Goal: Task Accomplishment & Management: Manage account settings

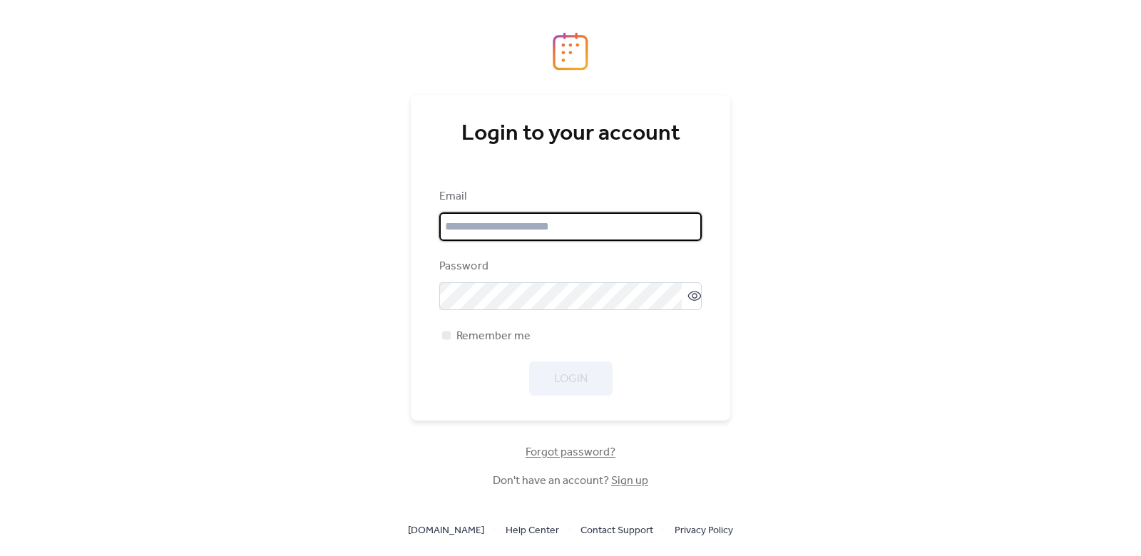
type input "**********"
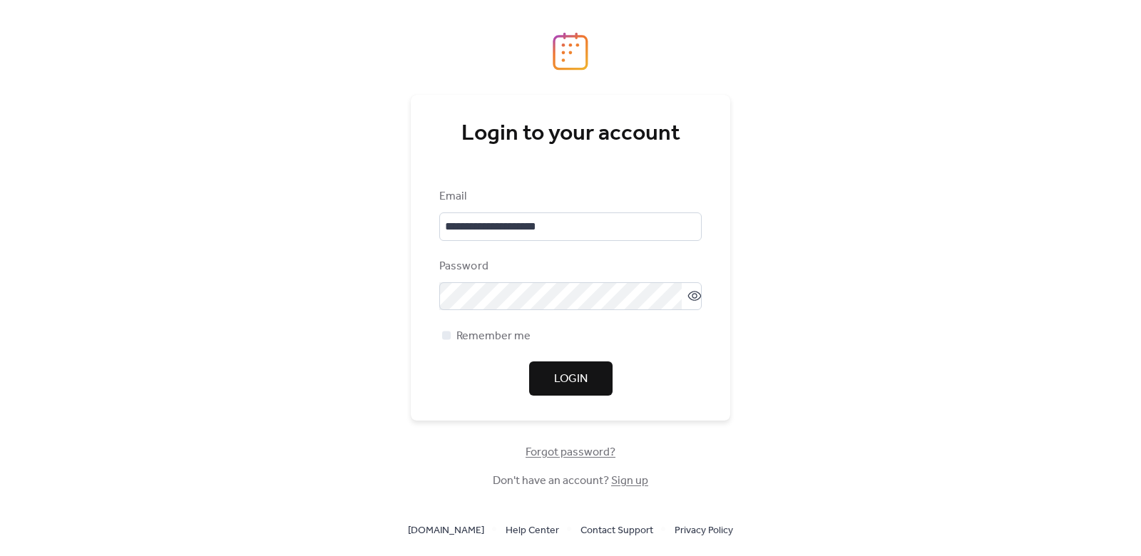
click at [575, 377] on span "Login" at bounding box center [571, 379] width 34 height 17
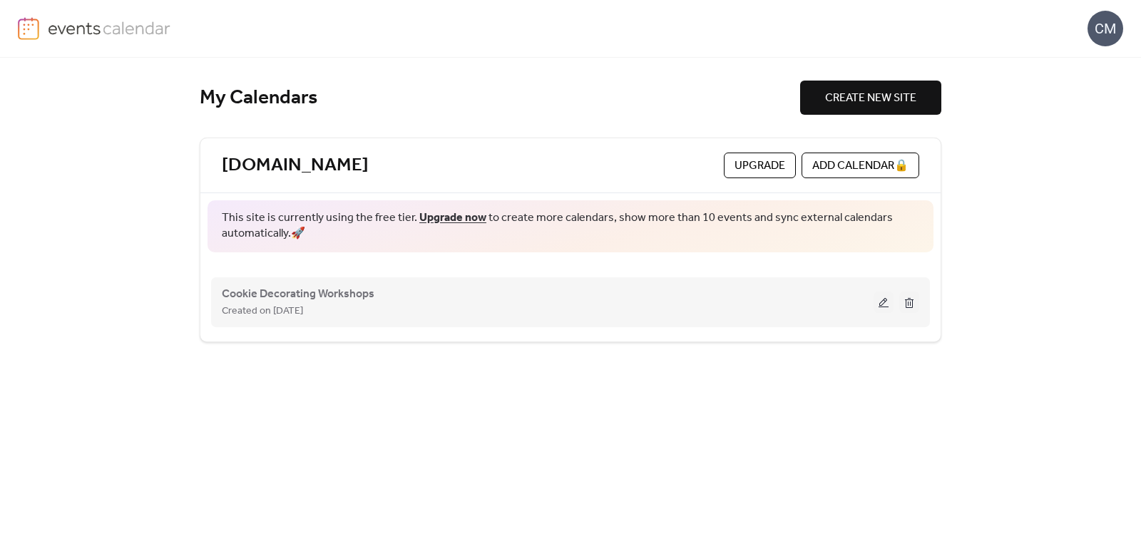
click at [883, 301] on button at bounding box center [884, 302] width 20 height 21
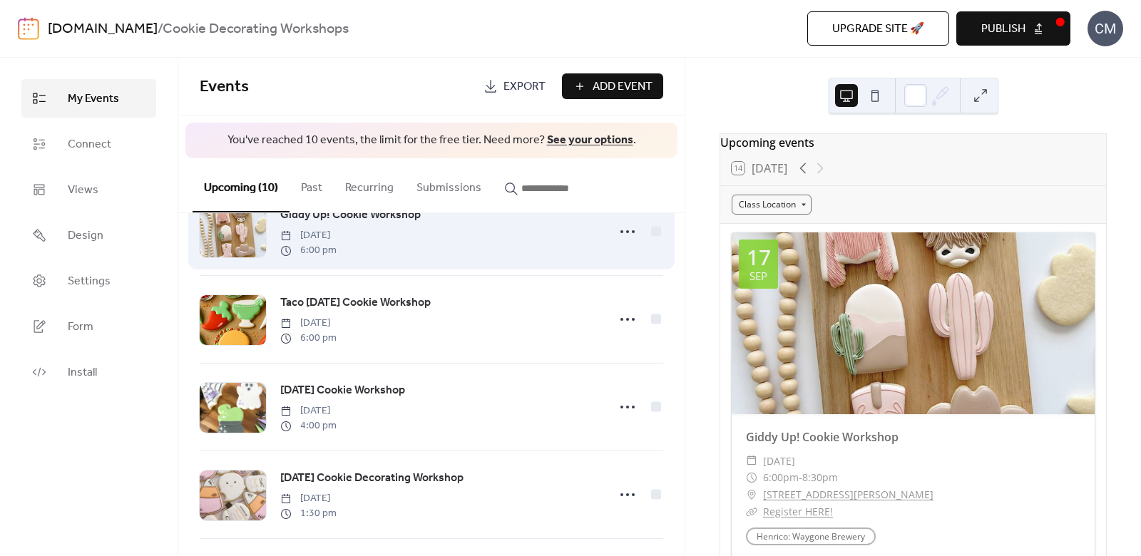
scroll to position [49, 0]
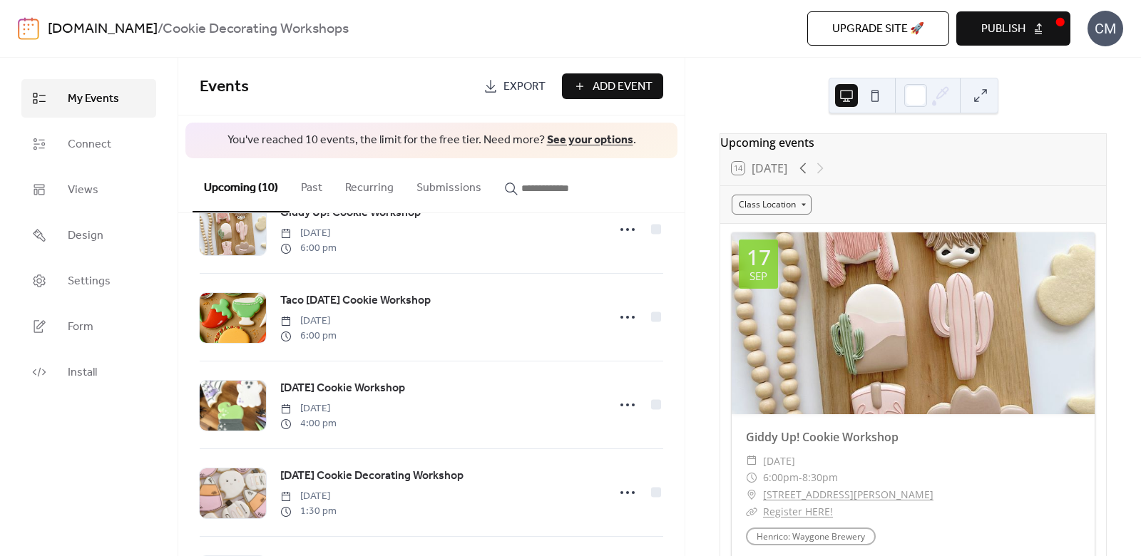
click at [618, 81] on div "Add Event" at bounding box center [612, 86] width 101 height 26
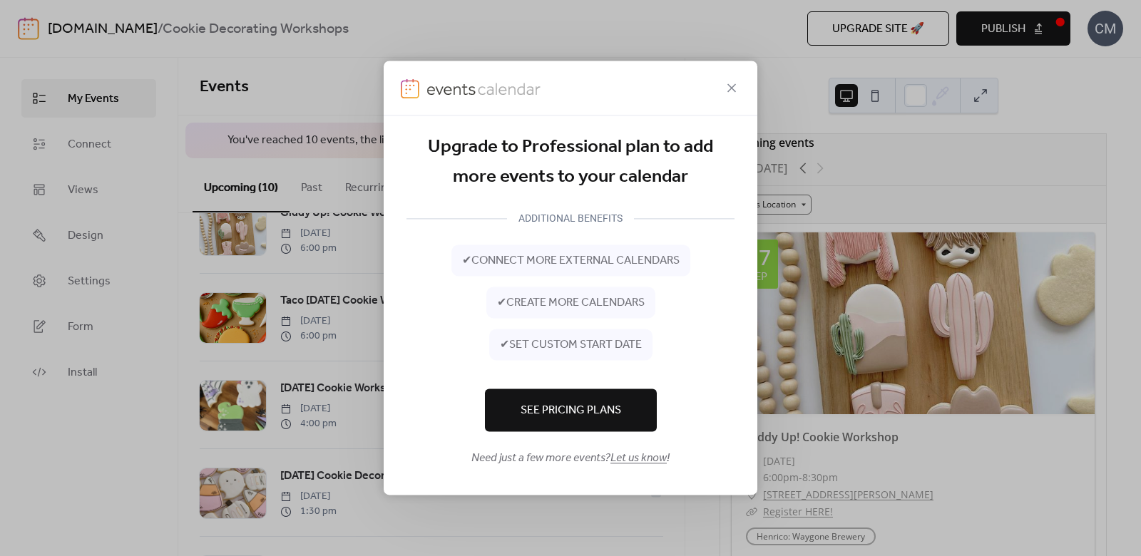
click at [626, 459] on link "Let us know" at bounding box center [639, 459] width 56 height 22
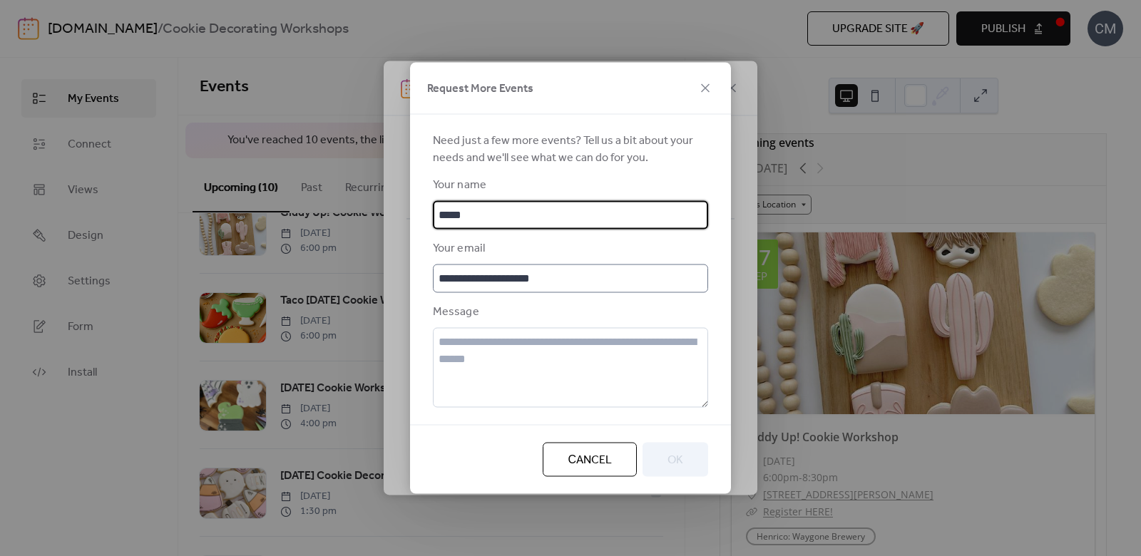
type input "**********"
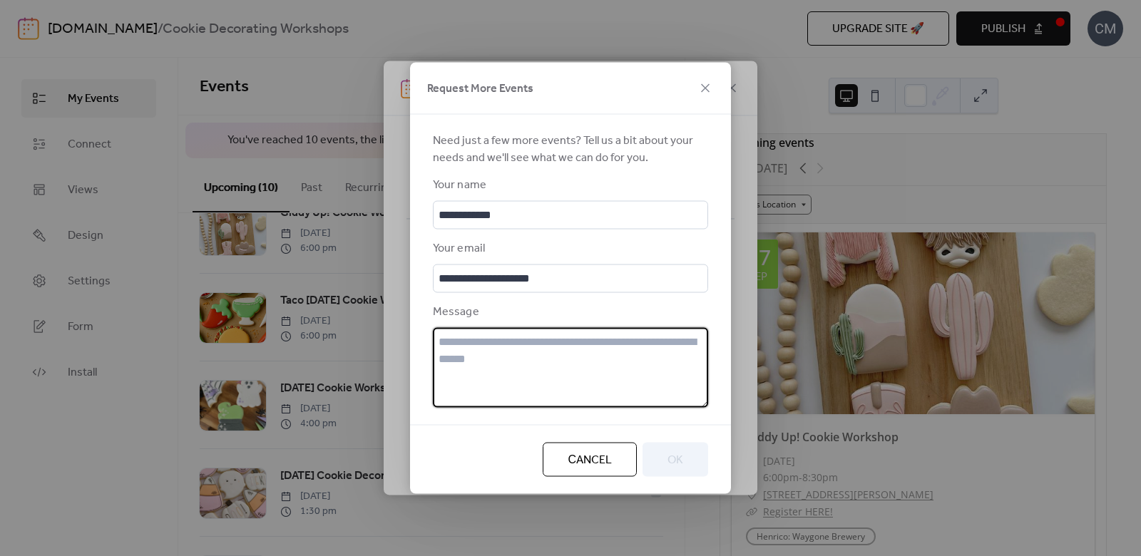
click at [530, 349] on textarea at bounding box center [570, 368] width 275 height 80
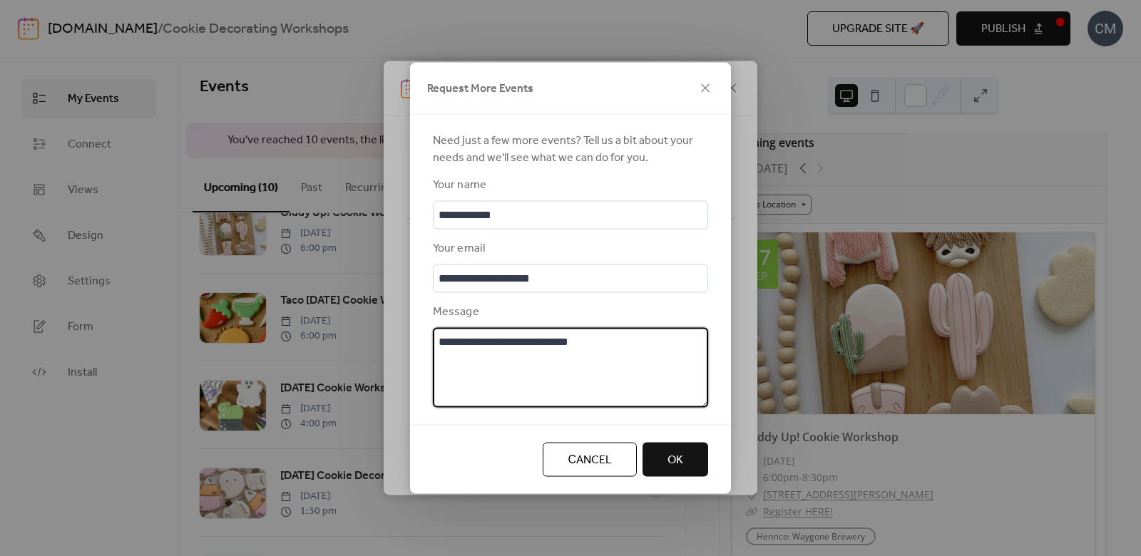
type textarea "**********"
click at [678, 464] on span "Ok" at bounding box center [676, 460] width 16 height 17
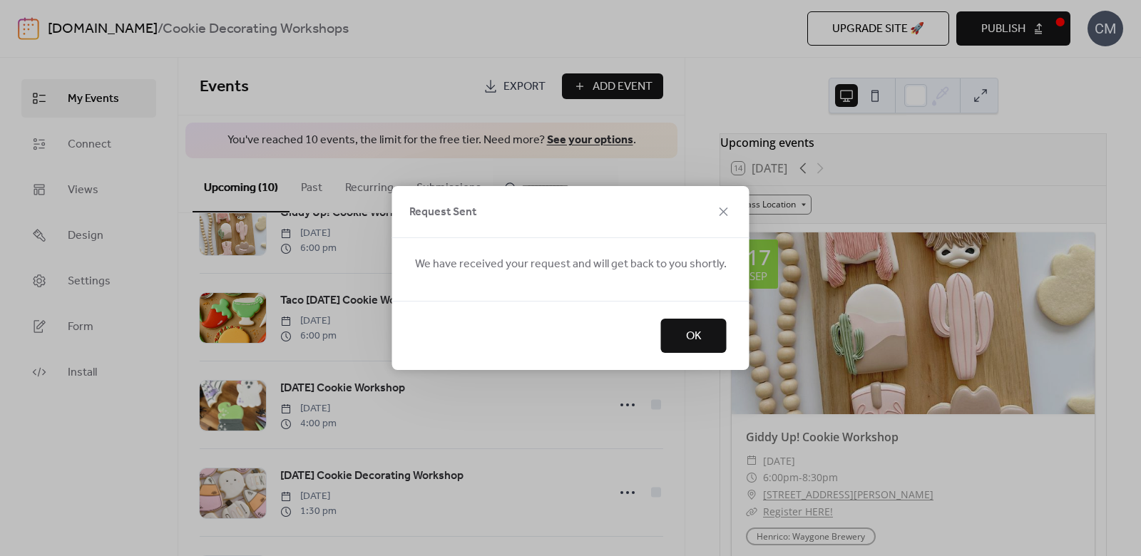
click at [691, 342] on span "OK" at bounding box center [694, 336] width 16 height 17
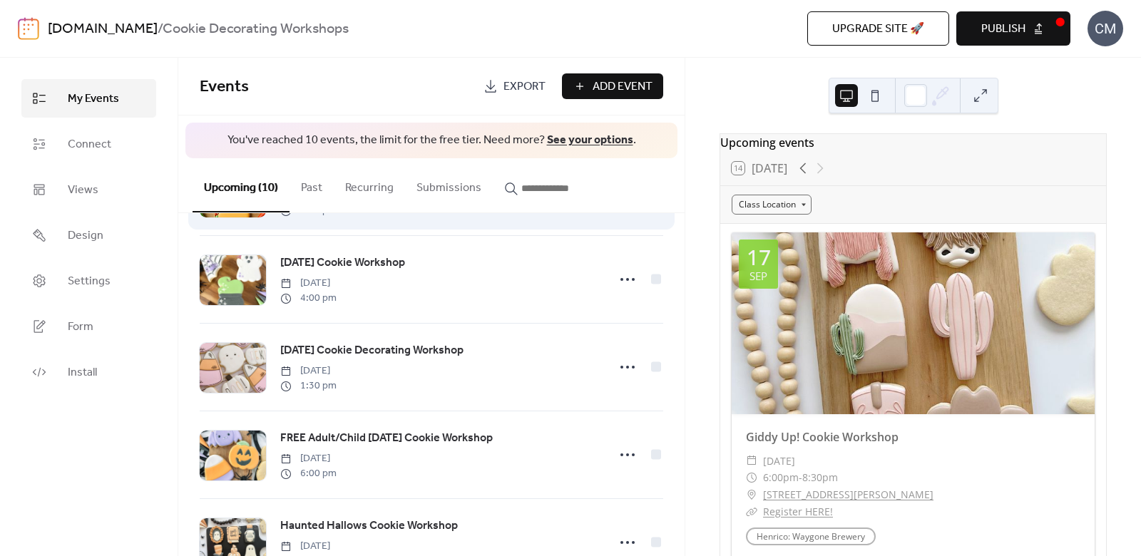
scroll to position [188, 0]
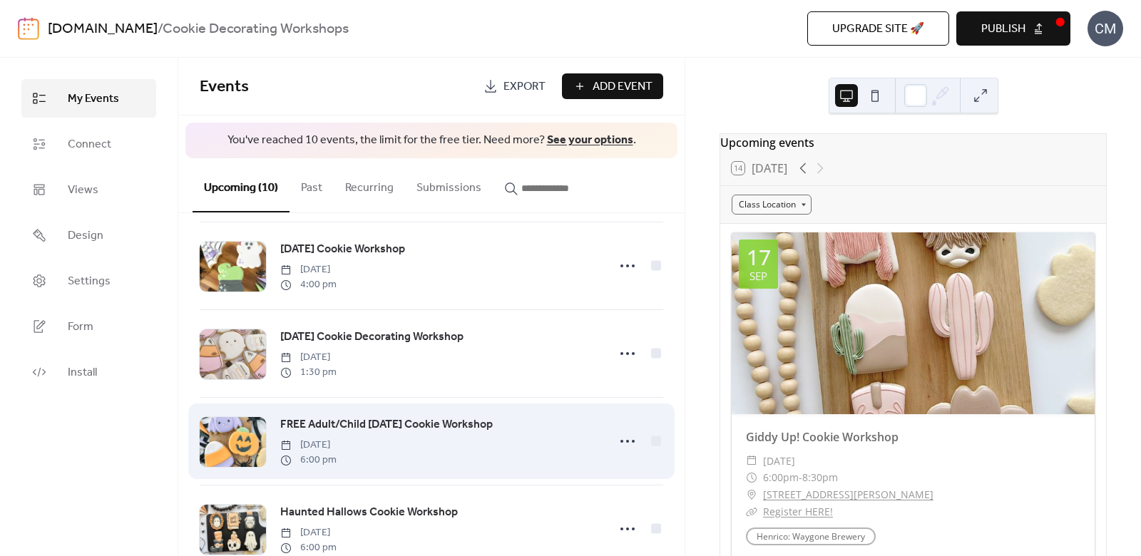
click at [233, 445] on div at bounding box center [233, 442] width 66 height 50
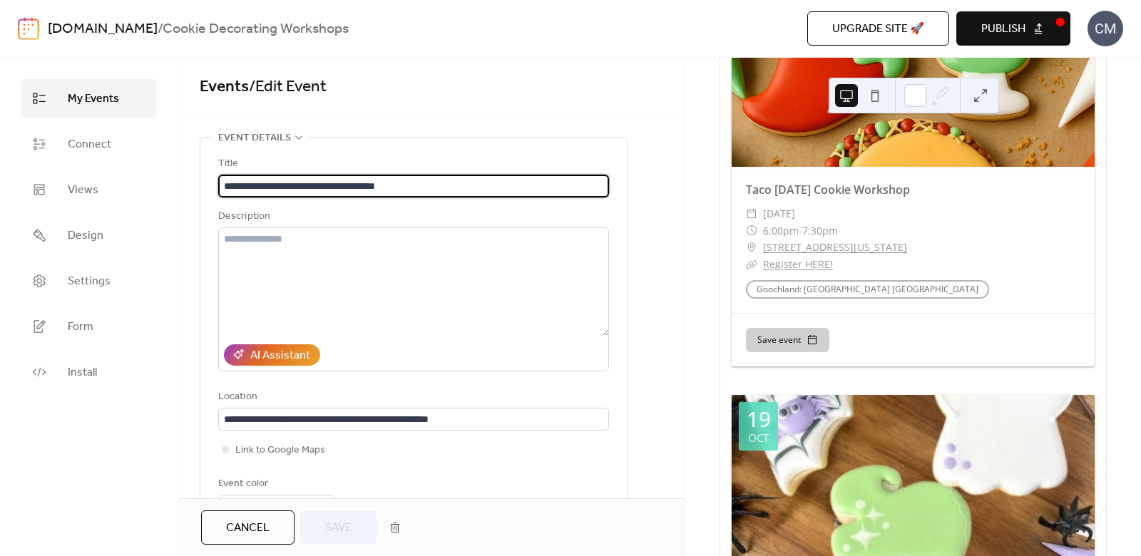
scroll to position [659, 0]
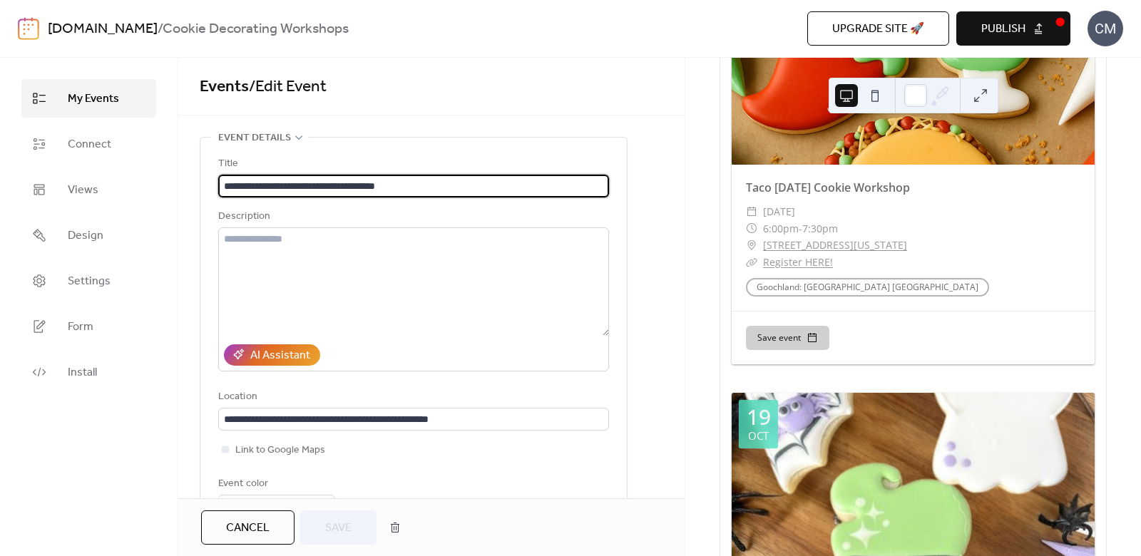
click at [243, 529] on span "Cancel" at bounding box center [248, 528] width 44 height 17
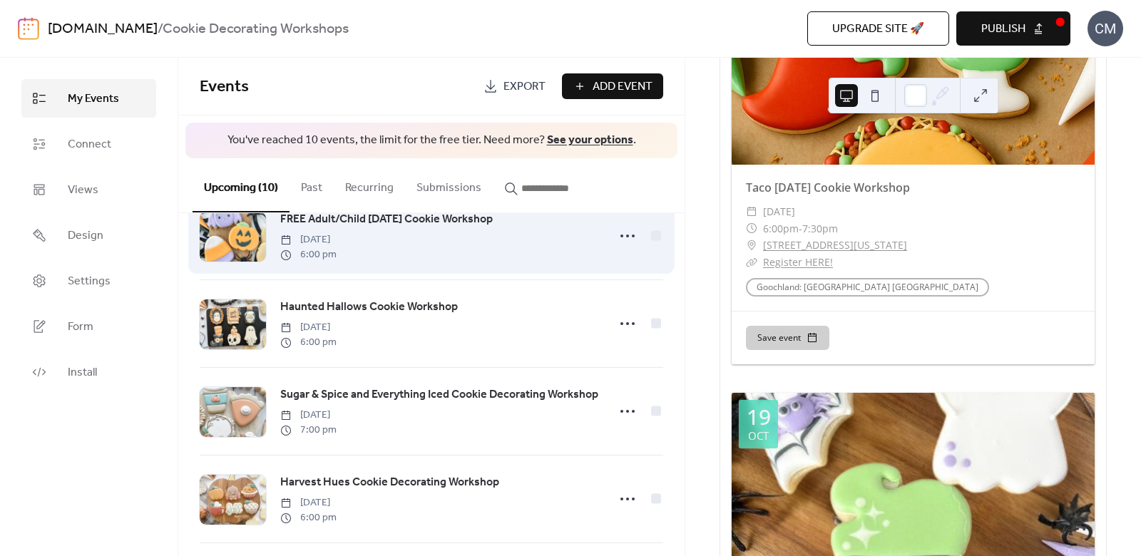
scroll to position [394, 0]
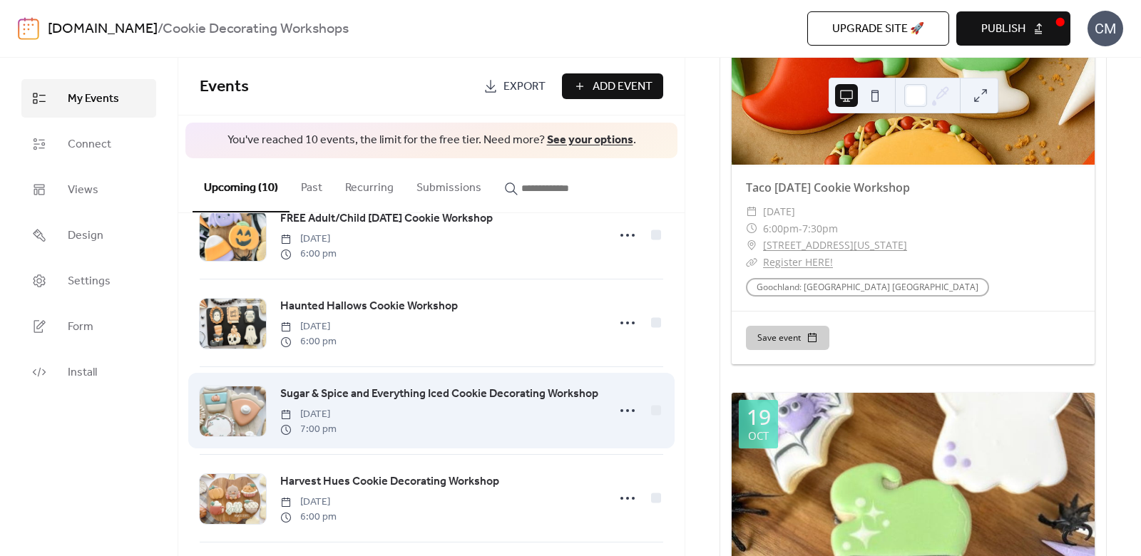
click at [574, 392] on span "Sugar & Spice and Everything Iced Cookie Decorating Workshop" at bounding box center [439, 394] width 318 height 17
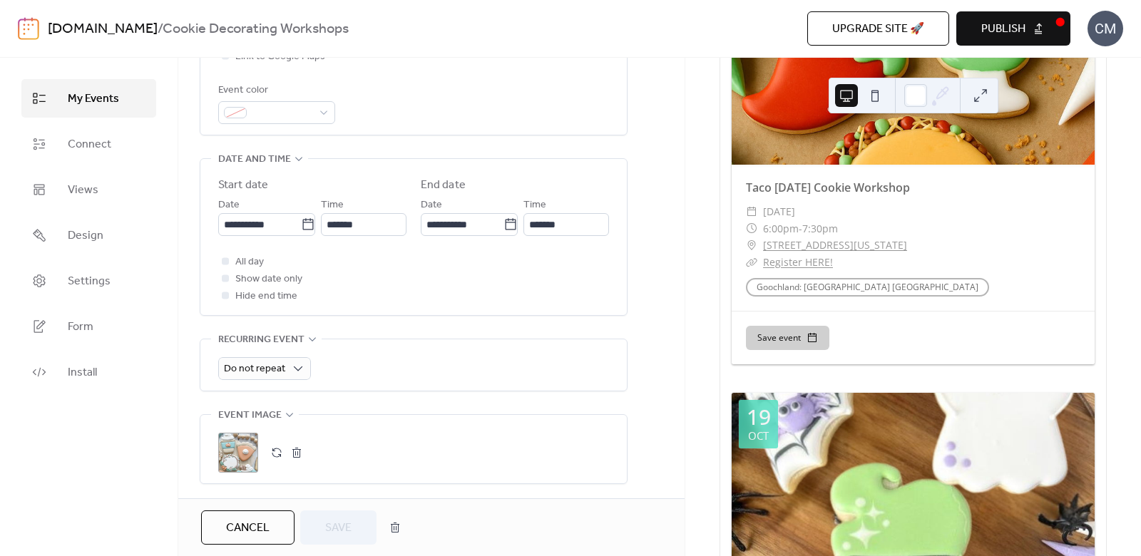
scroll to position [866, 0]
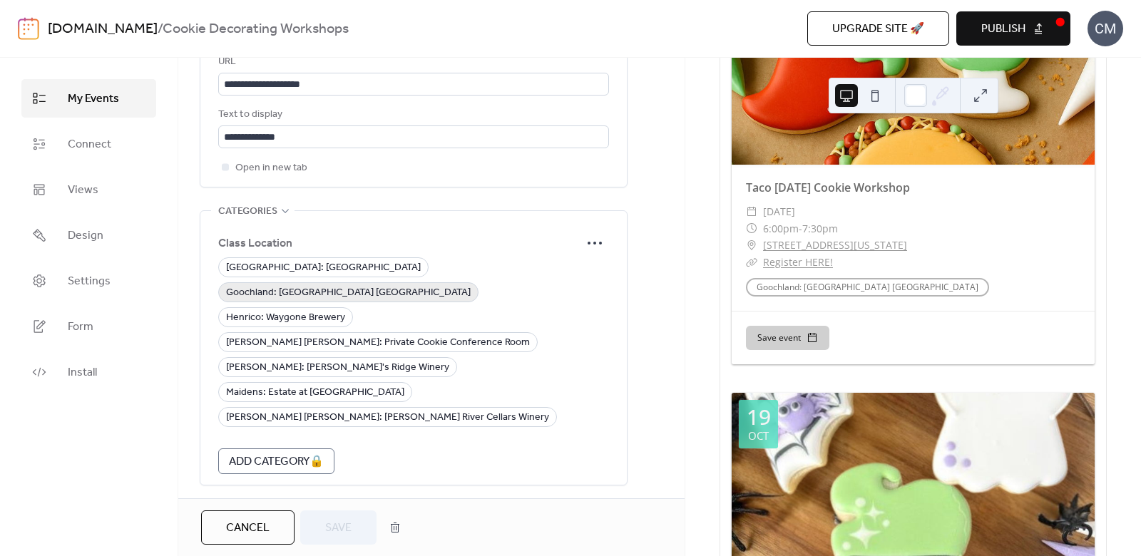
click at [312, 292] on span "Goochland: [GEOGRAPHIC_DATA] [GEOGRAPHIC_DATA]" at bounding box center [348, 293] width 245 height 17
click at [339, 526] on span "Save" at bounding box center [338, 528] width 26 height 17
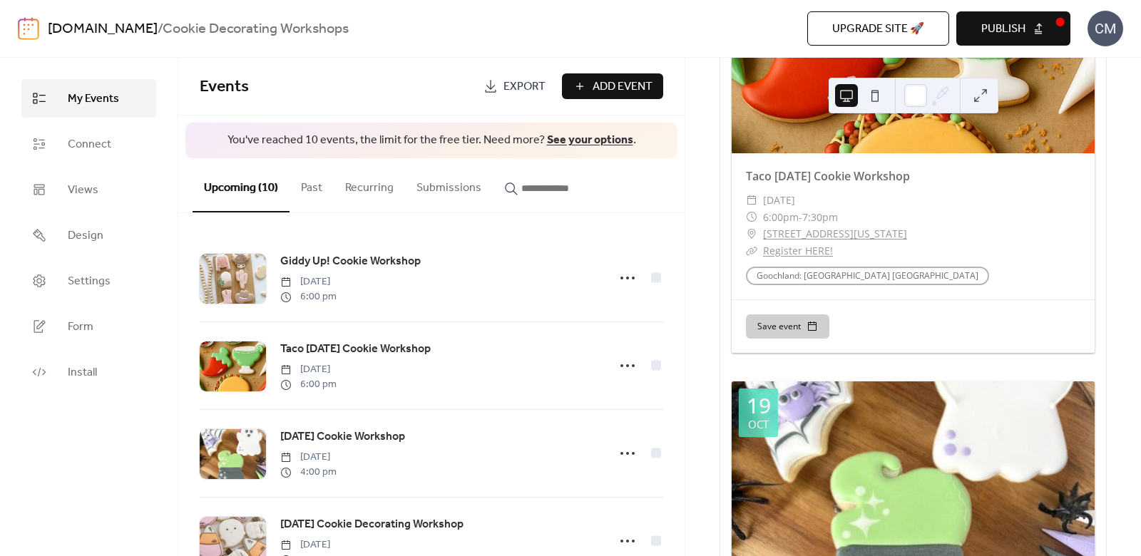
scroll to position [668, 0]
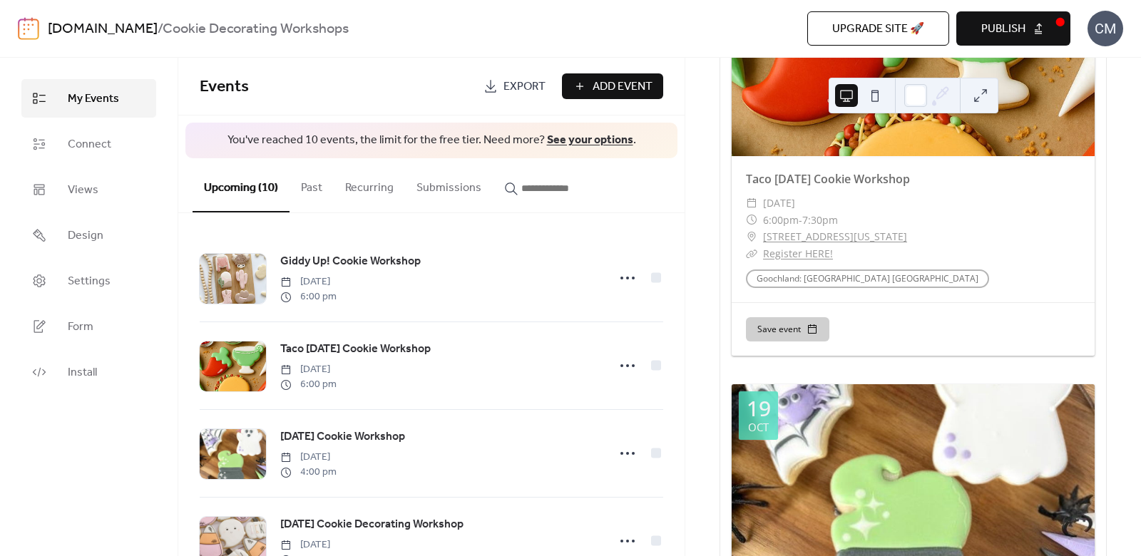
click at [996, 32] on span "Publish" at bounding box center [1004, 29] width 44 height 17
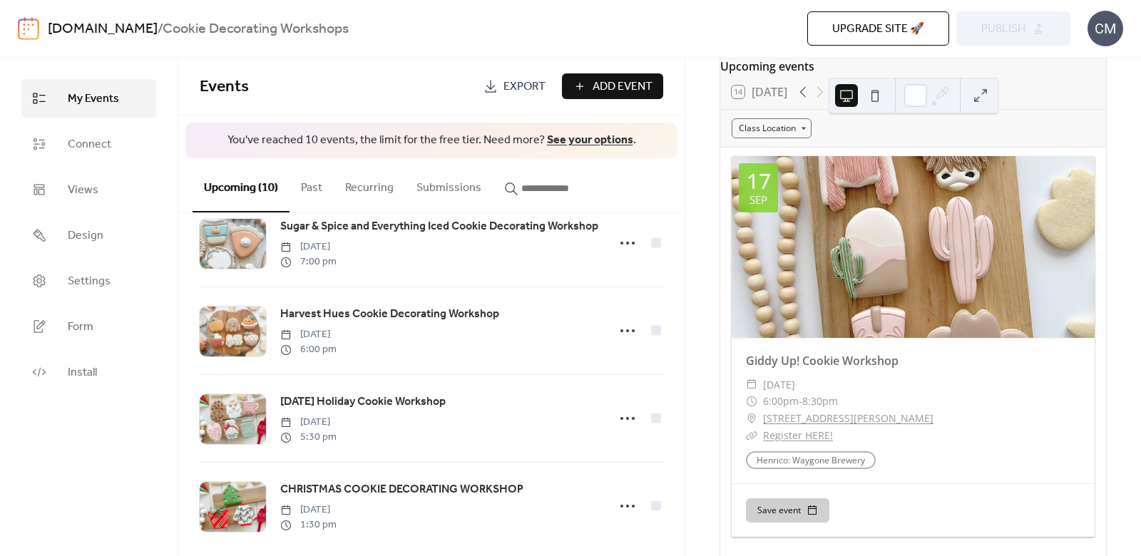
scroll to position [0, 0]
